Goal: Complete application form

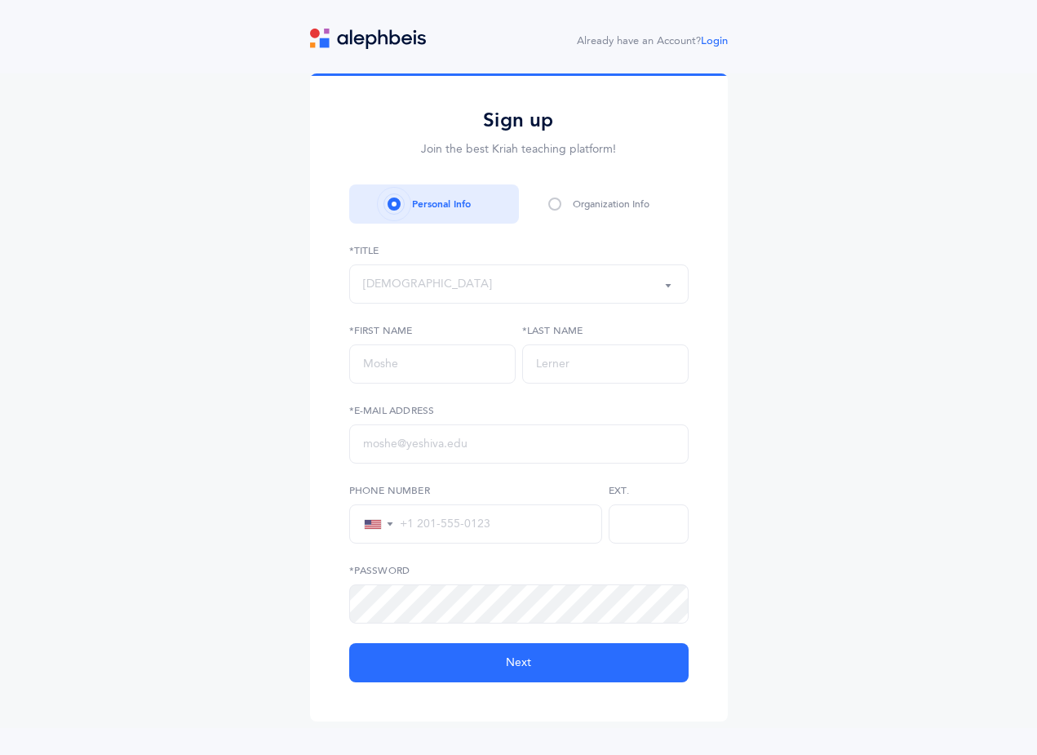
click at [552, 206] on span at bounding box center [554, 203] width 13 height 13
drag, startPoint x: 552, startPoint y: 206, endPoint x: 543, endPoint y: 206, distance: 9.8
click at [549, 206] on span at bounding box center [554, 203] width 13 height 13
click at [405, 284] on div "[DEMOGRAPHIC_DATA]" at bounding box center [519, 284] width 312 height 28
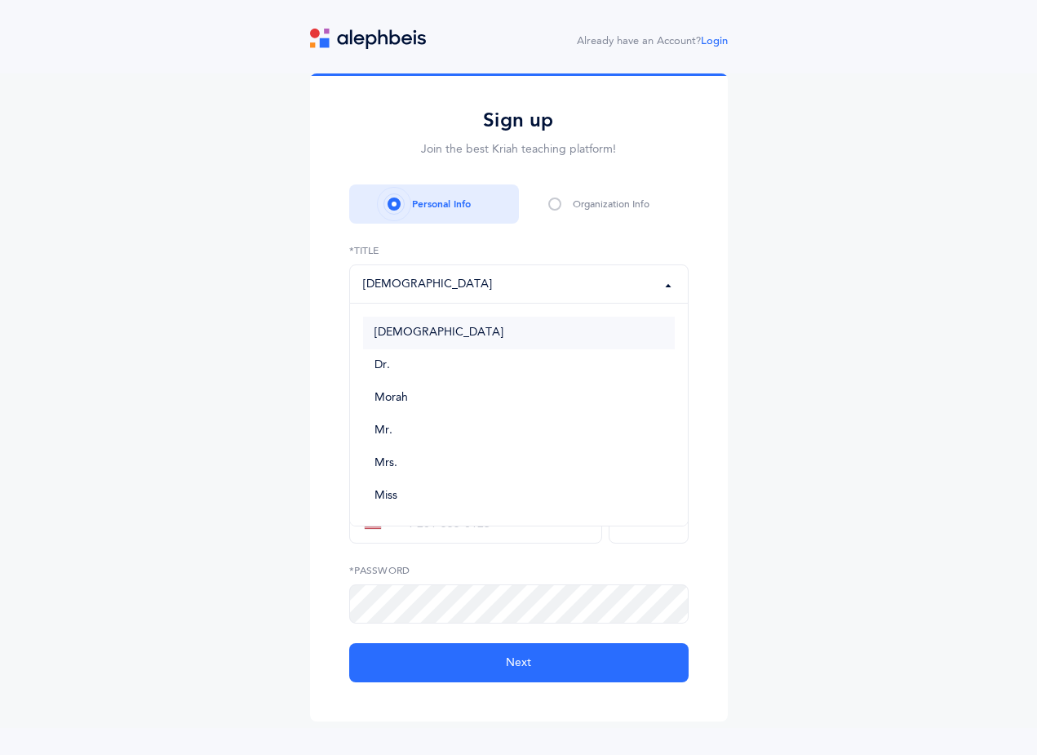
click at [413, 333] on link "[DEMOGRAPHIC_DATA]" at bounding box center [519, 333] width 312 height 33
select select "1"
click at [408, 359] on input "text" at bounding box center [432, 363] width 166 height 39
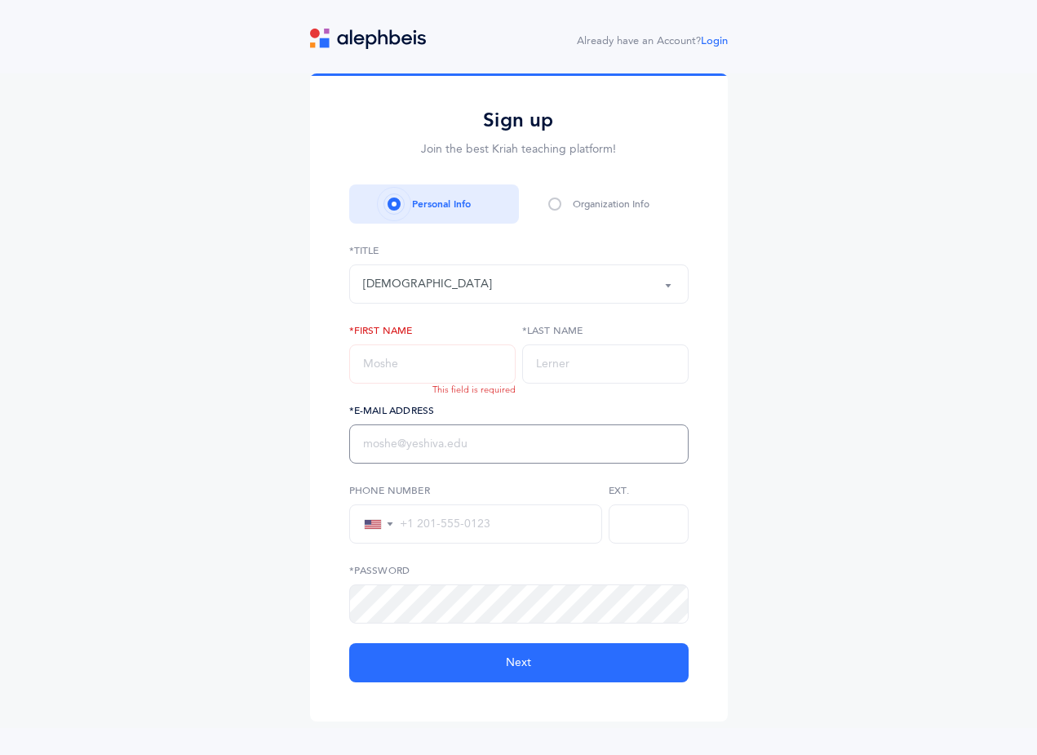
click at [397, 432] on input "text" at bounding box center [518, 443] width 339 height 39
click at [408, 529] on input "tel" at bounding box center [491, 523] width 194 height 15
click at [708, 42] on link "Login" at bounding box center [714, 40] width 27 height 11
